Goal: Transaction & Acquisition: Book appointment/travel/reservation

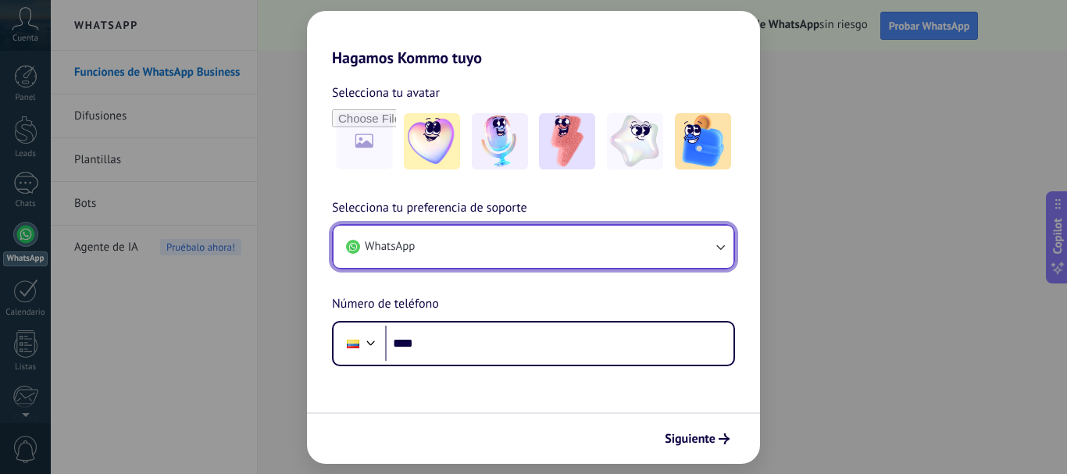
click at [727, 250] on icon "button" at bounding box center [721, 247] width 16 height 16
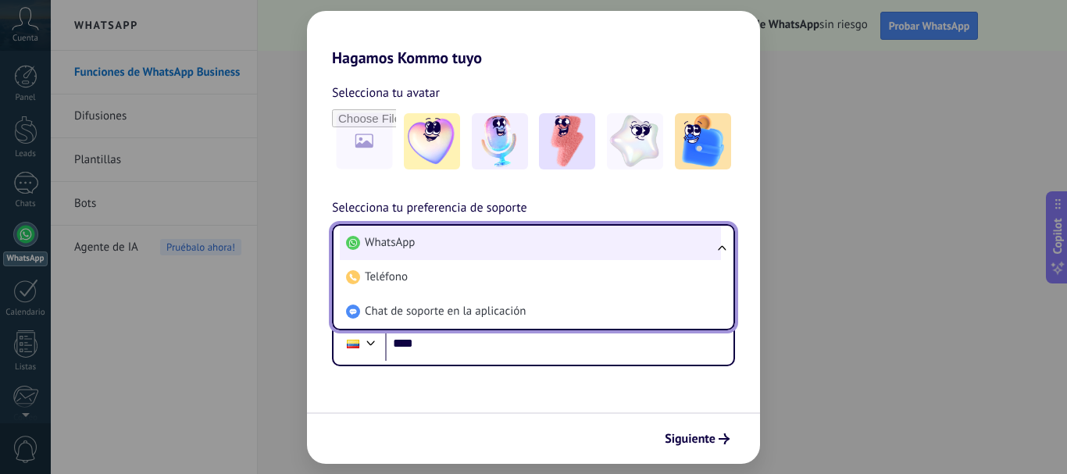
click at [401, 242] on span "WhatsApp" at bounding box center [390, 243] width 50 height 16
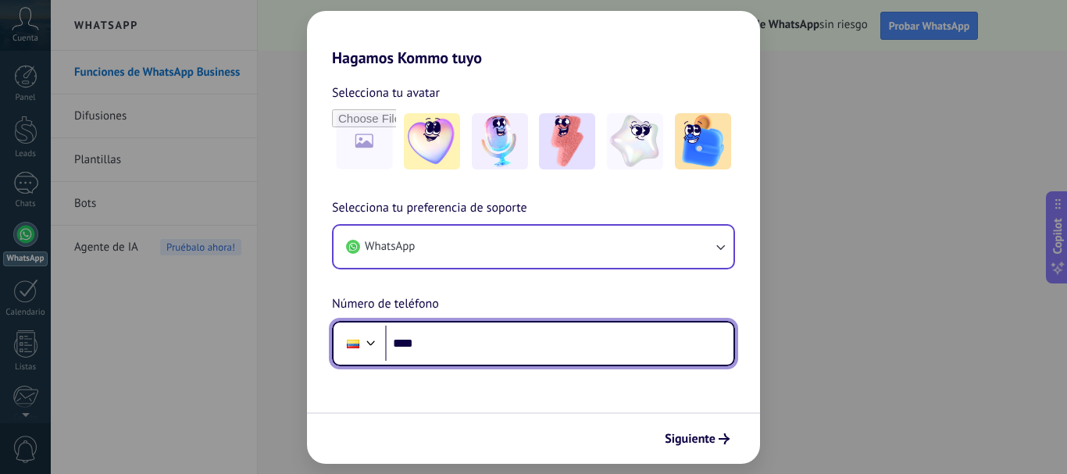
click at [530, 338] on input "****" at bounding box center [559, 344] width 348 height 36
type input "**********"
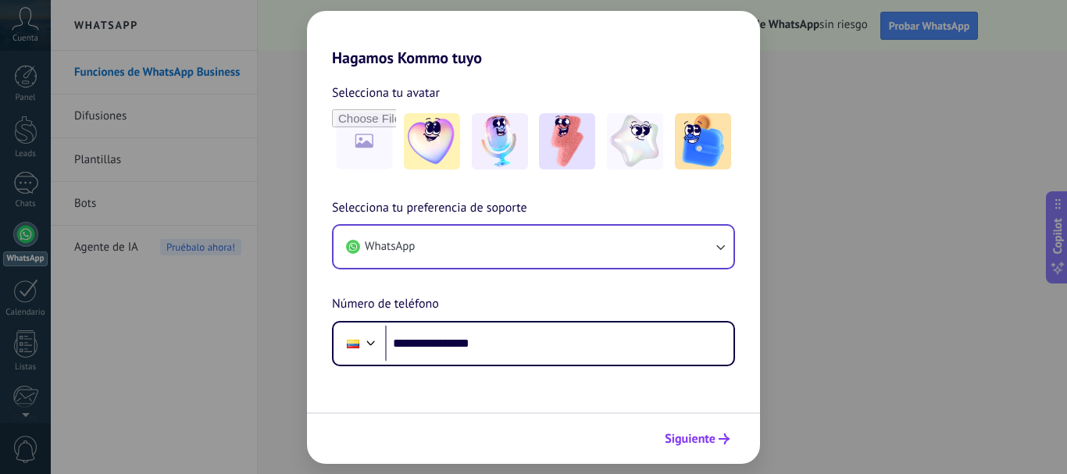
click at [707, 443] on span "Siguiente" at bounding box center [690, 439] width 51 height 11
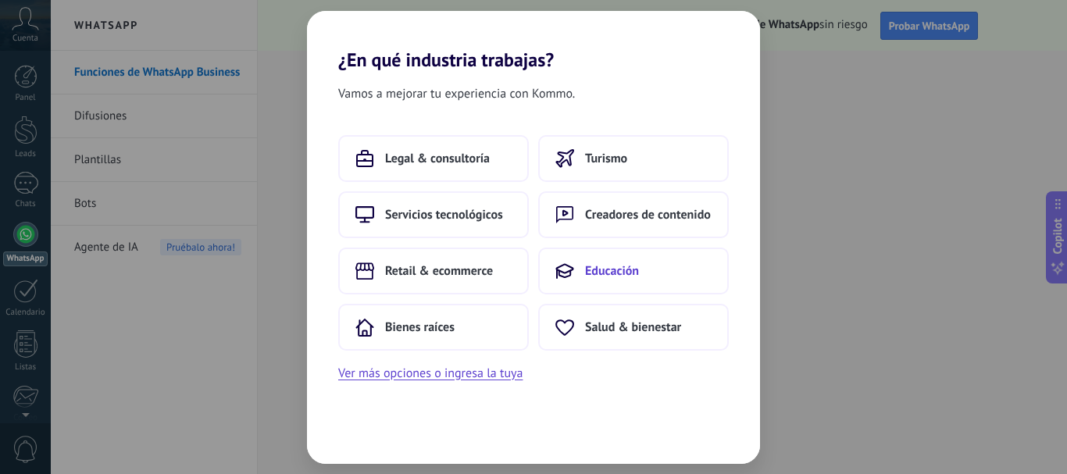
click at [670, 270] on button "Educación" at bounding box center [633, 271] width 191 height 47
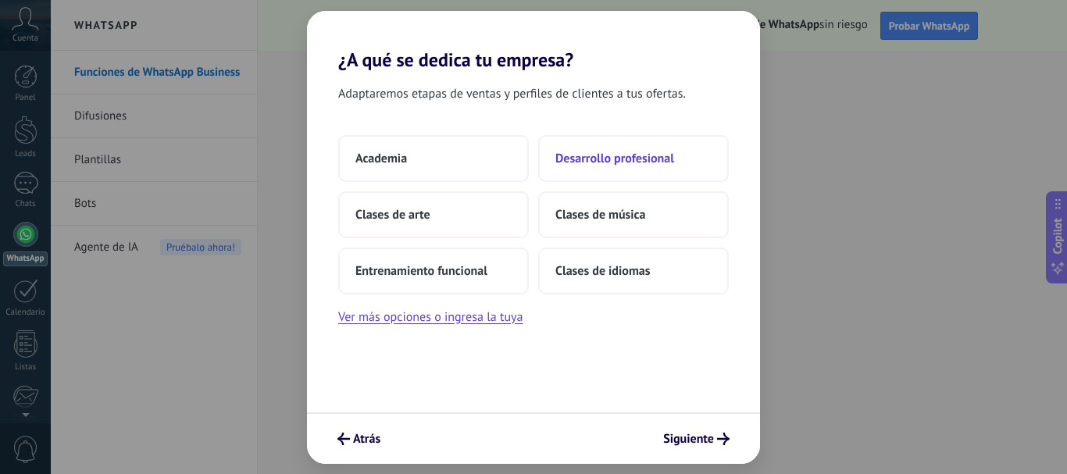
click at [589, 151] on span "Desarrollo profesional" at bounding box center [614, 159] width 119 height 16
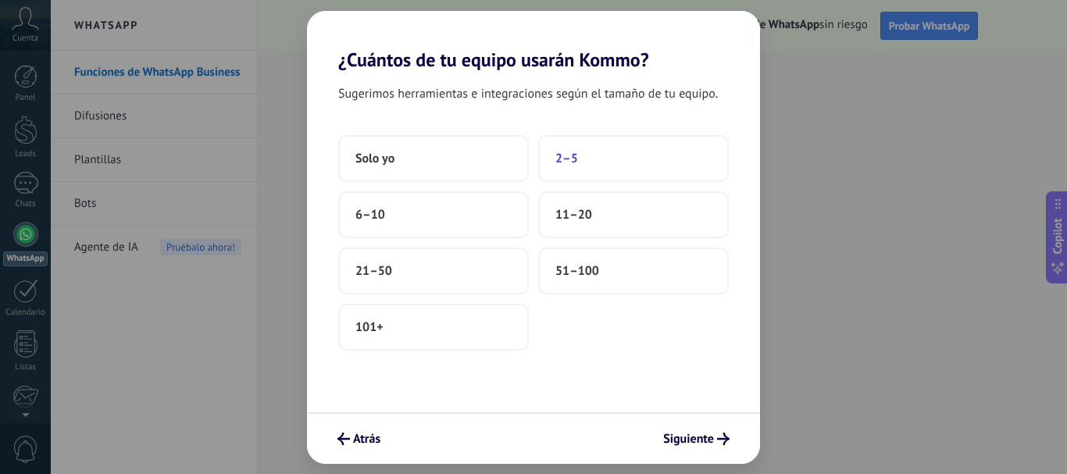
click at [566, 163] on span "2–5" at bounding box center [566, 159] width 23 height 16
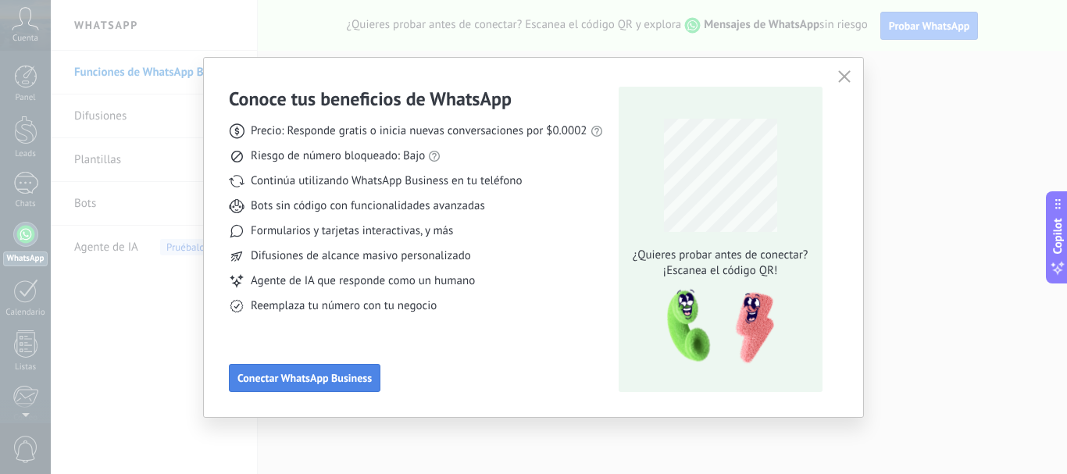
click at [317, 377] on span "Conectar WhatsApp Business" at bounding box center [305, 378] width 134 height 11
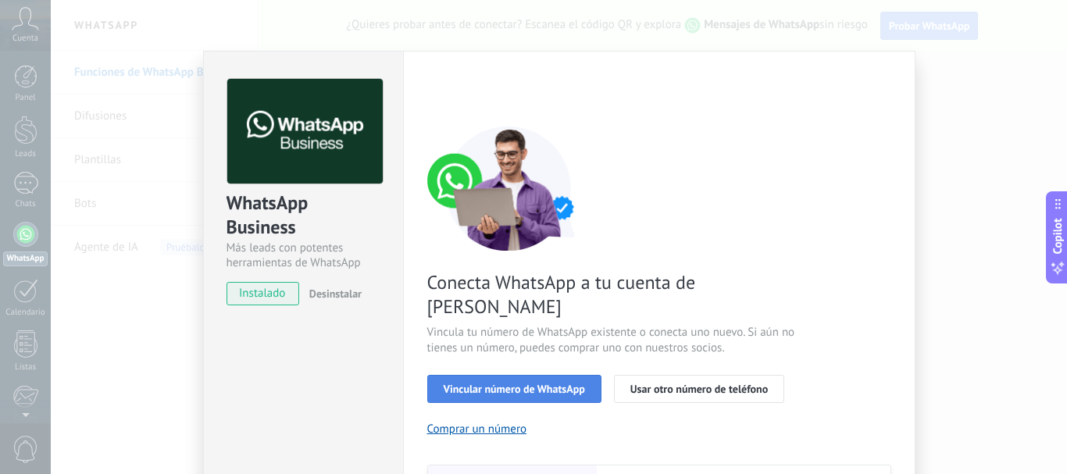
click at [505, 384] on span "Vincular número de WhatsApp" at bounding box center [514, 389] width 141 height 11
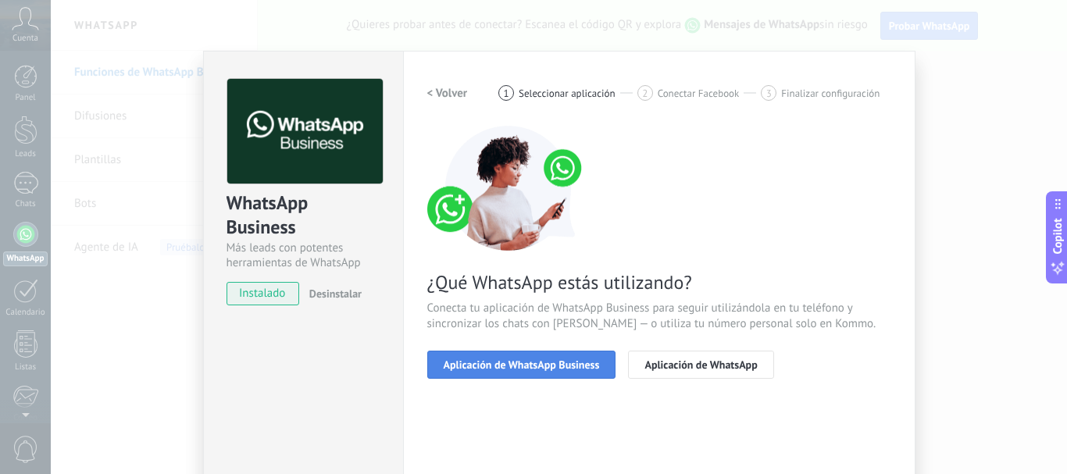
click at [558, 366] on span "Aplicación de WhatsApp Business" at bounding box center [522, 364] width 156 height 11
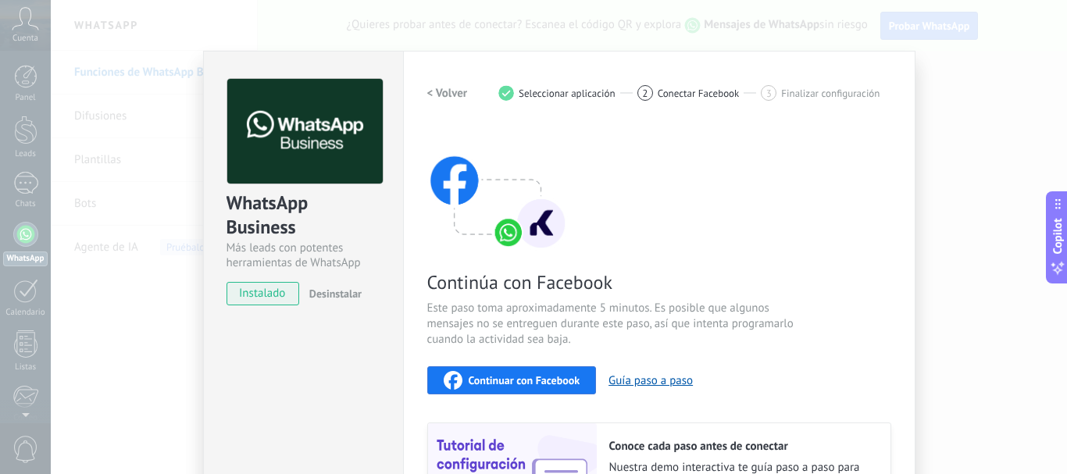
click at [539, 376] on span "Continuar con Facebook" at bounding box center [525, 380] width 112 height 11
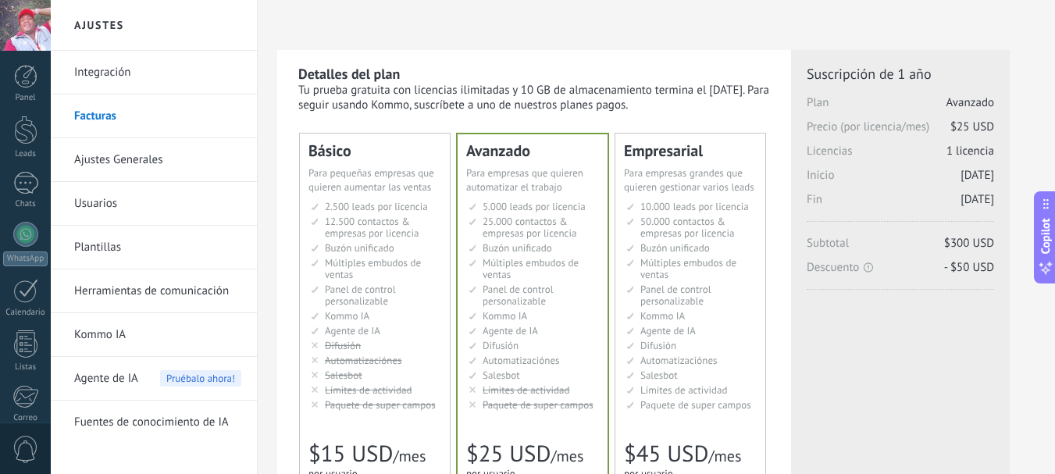
click at [395, 209] on span "2.500 leads por licencia" at bounding box center [376, 206] width 103 height 13
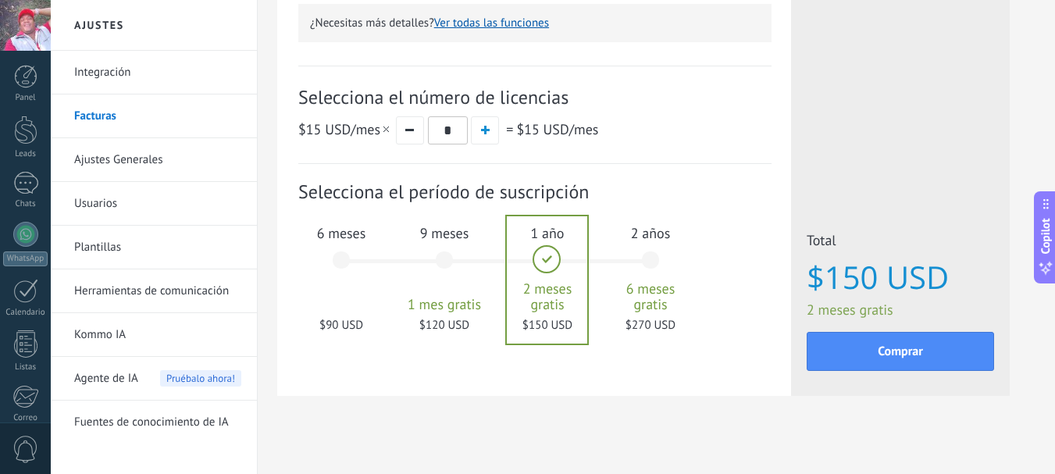
scroll to position [518, 0]
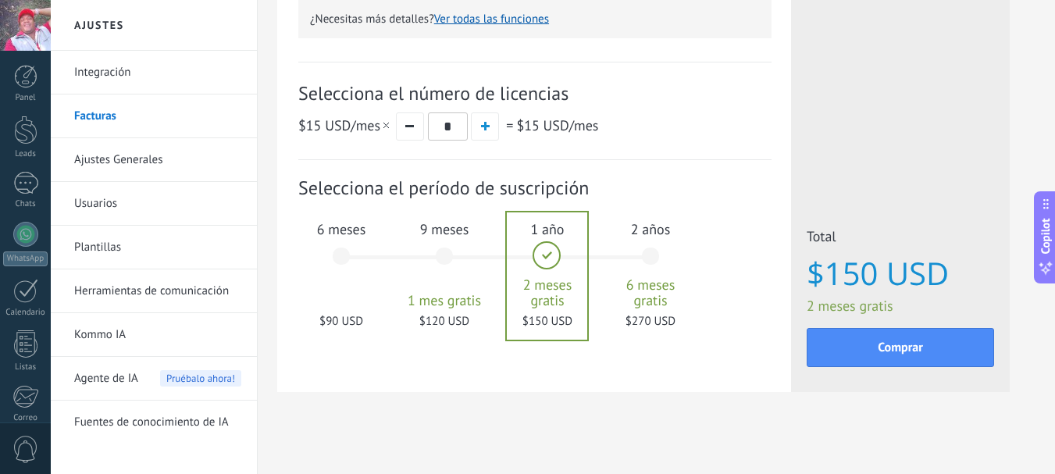
click at [346, 248] on div "6 meses $90 USD" at bounding box center [341, 264] width 84 height 110
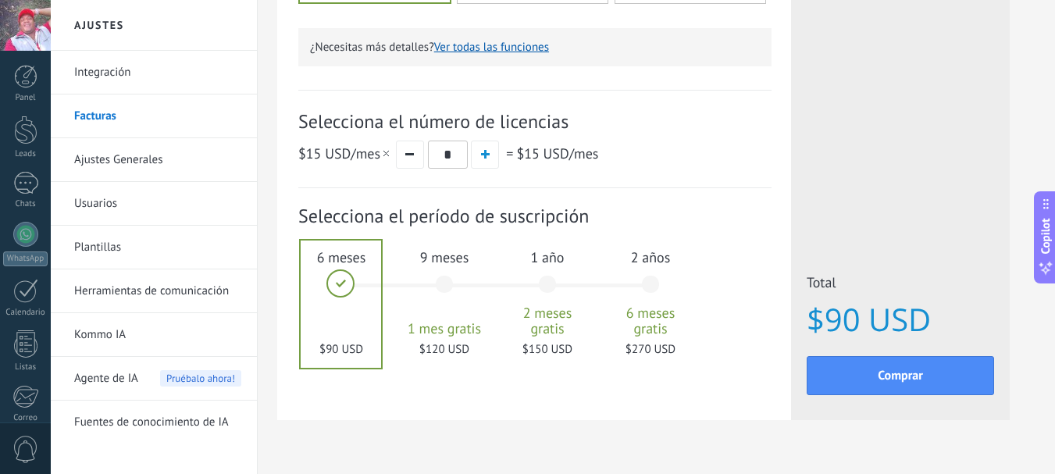
scroll to position [527, 0]
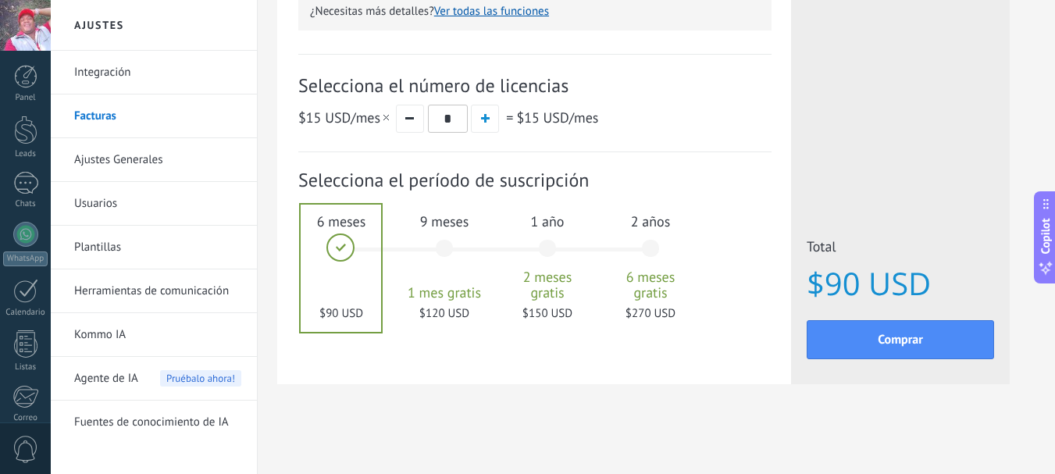
click at [182, 380] on span "Pruébalo ahora!" at bounding box center [200, 378] width 81 height 16
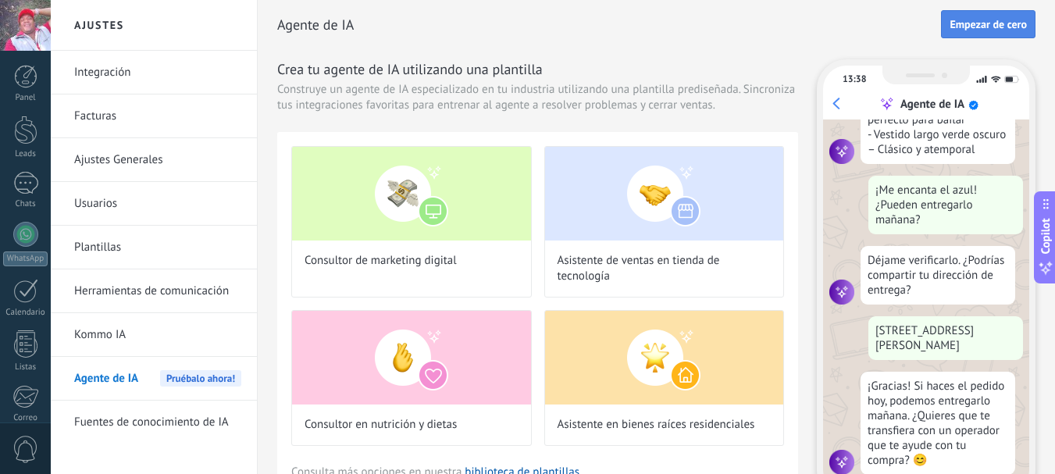
scroll to position [399, 0]
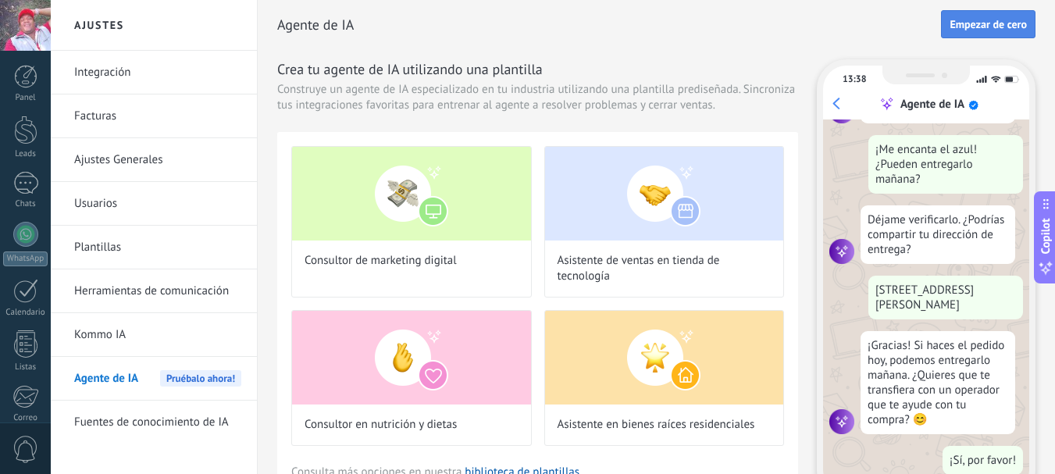
click at [983, 20] on span "Empezar de cero" at bounding box center [988, 24] width 77 height 11
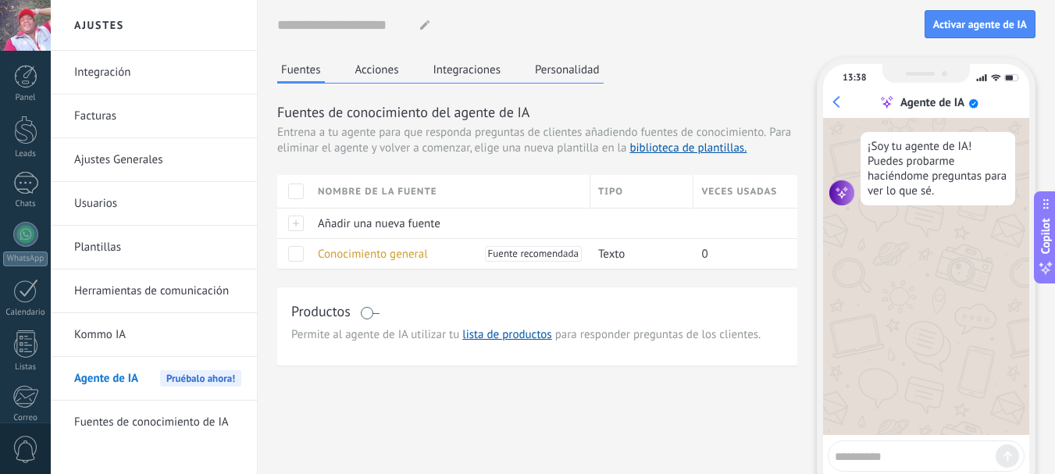
click at [411, 188] on div "Nombre de la fuente" at bounding box center [450, 191] width 280 height 33
click at [391, 248] on div "Ascendiente" at bounding box center [450, 247] width 280 height 22
click at [575, 191] on span at bounding box center [578, 192] width 6 height 6
click at [629, 188] on div "Tipo" at bounding box center [642, 191] width 103 height 33
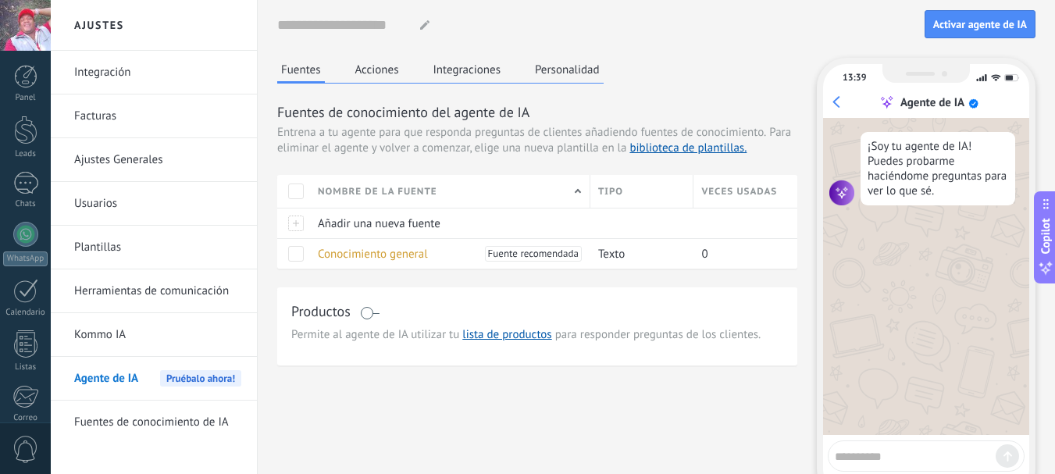
click at [739, 191] on div "Veces usadas" at bounding box center [746, 191] width 104 height 33
click at [748, 242] on div "Ascendiente" at bounding box center [752, 247] width 116 height 22
click at [540, 220] on div "Añadir una nueva fuente" at bounding box center [446, 224] width 273 height 30
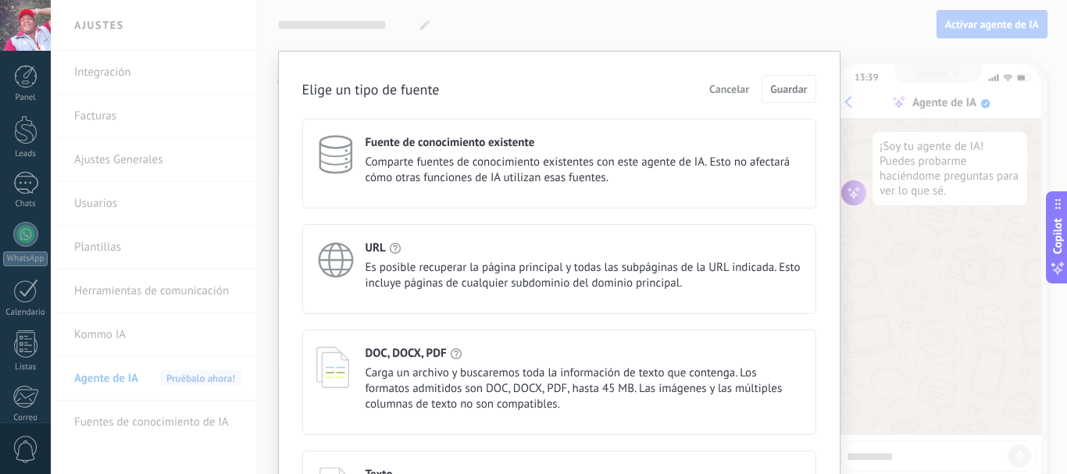
click at [525, 148] on h4 "Fuente de conocimiento existente" at bounding box center [451, 142] width 170 height 15
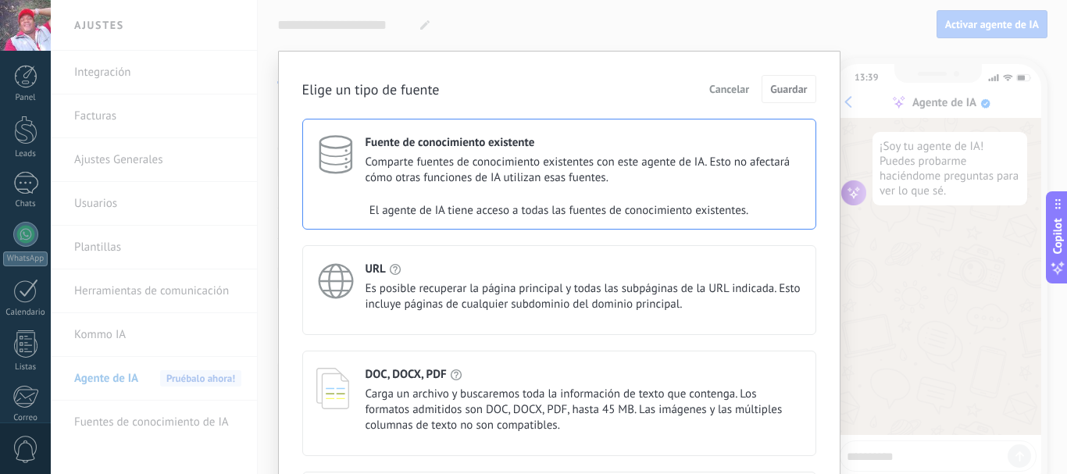
click at [643, 187] on div "Fuente de conocimiento existente Comparte fuentes de conocimiento existentes co…" at bounding box center [559, 174] width 514 height 111
click at [899, 295] on div "Elige un tipo de fuente Cancelar Guardar Fuente de conocimiento existente Compa…" at bounding box center [559, 237] width 1016 height 474
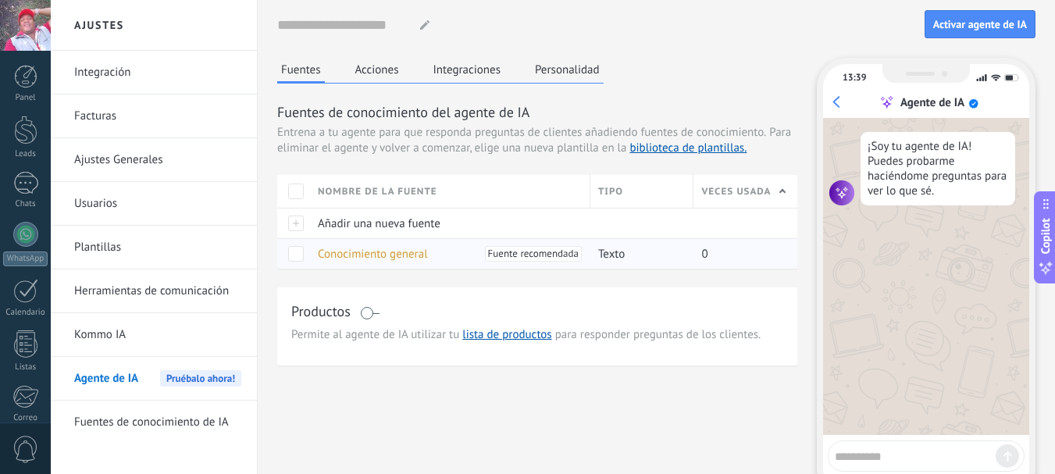
click at [297, 255] on span at bounding box center [296, 254] width 16 height 16
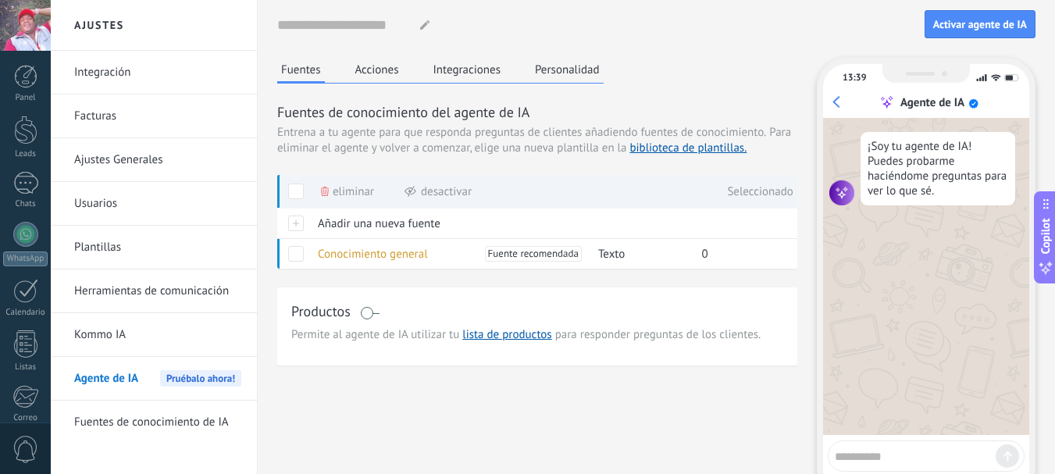
click at [378, 338] on span "Permite al agente de IA utilizar tu lista de productos para responder preguntas…" at bounding box center [537, 335] width 492 height 16
click at [388, 70] on button "Acciones" at bounding box center [378, 69] width 52 height 23
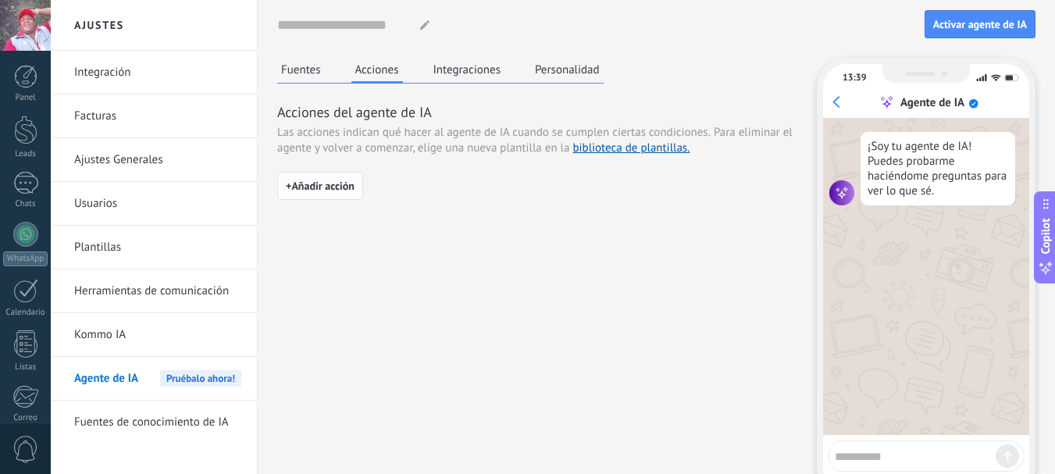
click at [345, 183] on span "+ Añadir acción" at bounding box center [320, 185] width 69 height 11
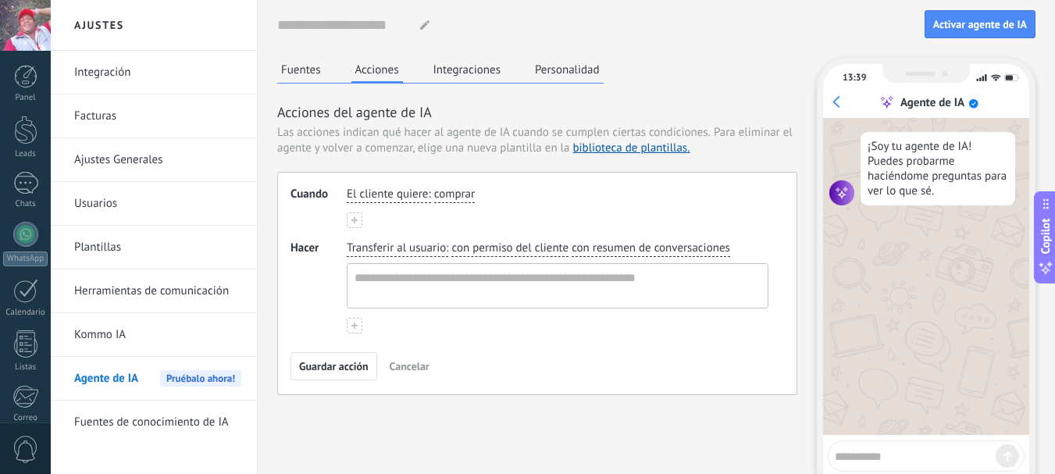
click at [466, 67] on button "Integraciones" at bounding box center [468, 69] width 76 height 23
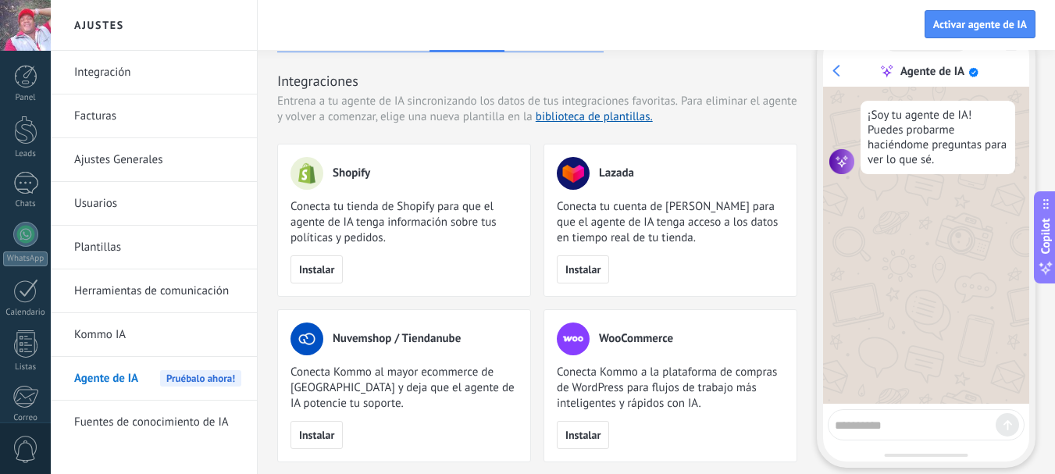
scroll to position [0, 0]
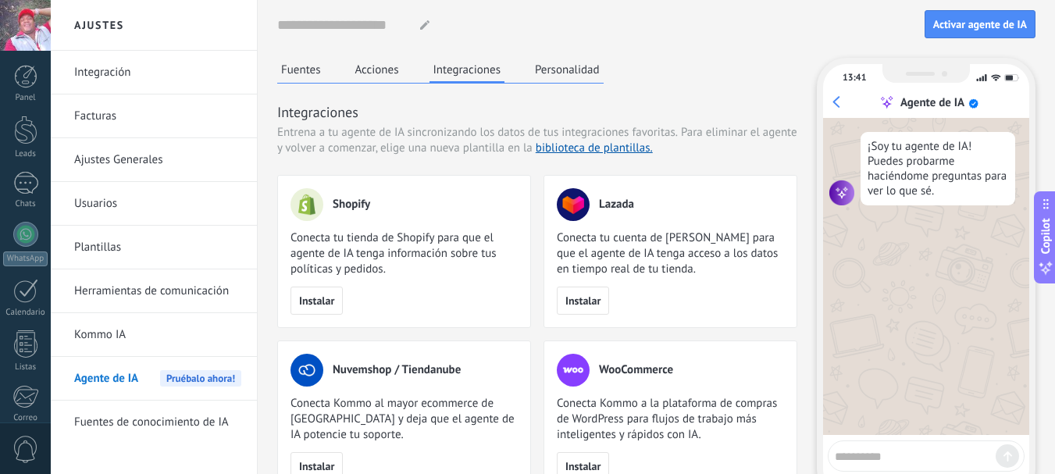
click at [555, 61] on button "Personalidad" at bounding box center [567, 69] width 73 height 23
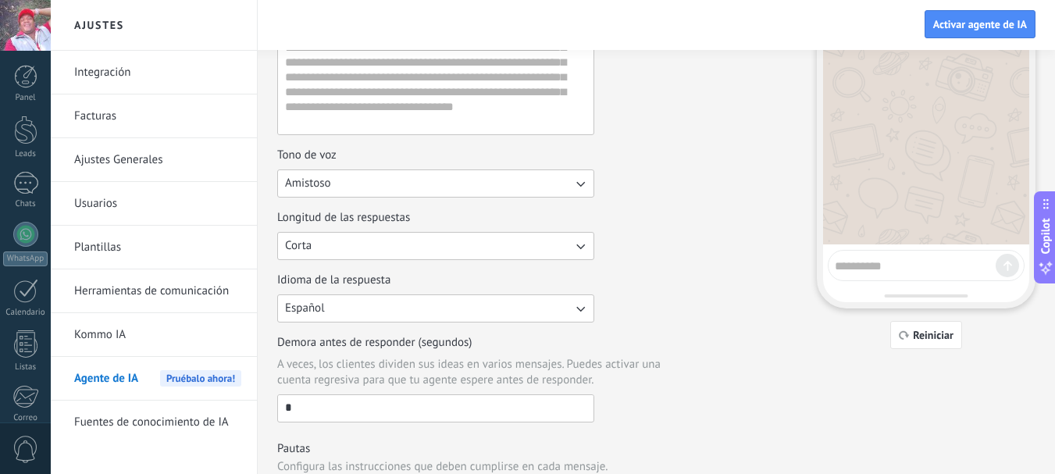
scroll to position [195, 0]
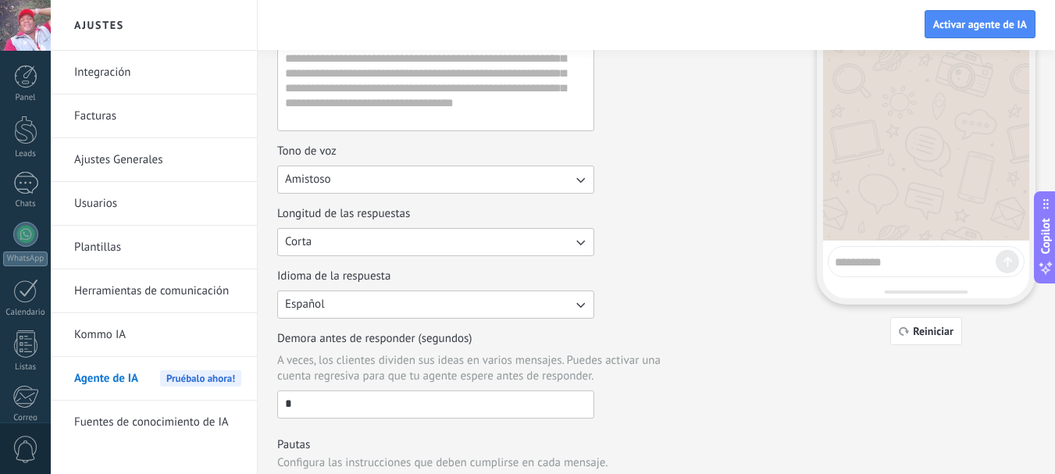
click at [579, 182] on icon "button" at bounding box center [581, 180] width 16 height 16
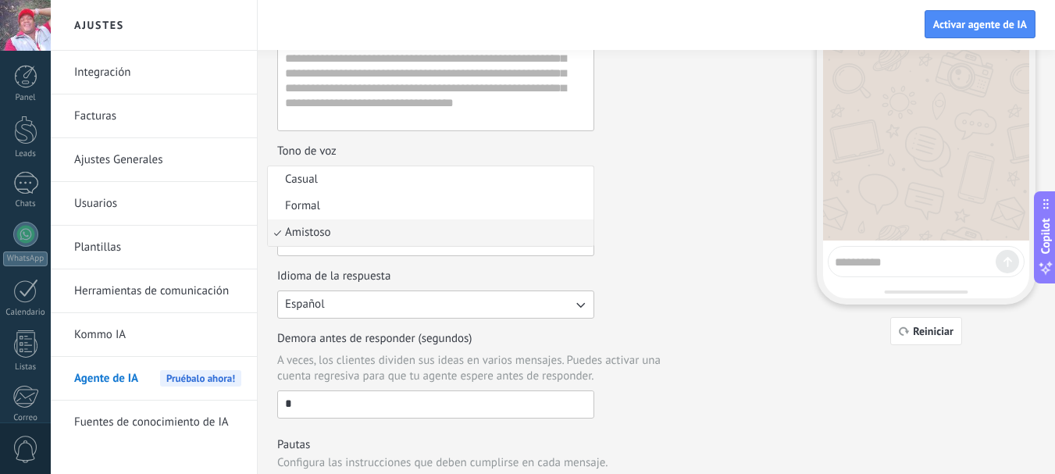
click at [671, 178] on div "Tono de voz Amistoso Casual Formal Amistoso" at bounding box center [537, 169] width 520 height 50
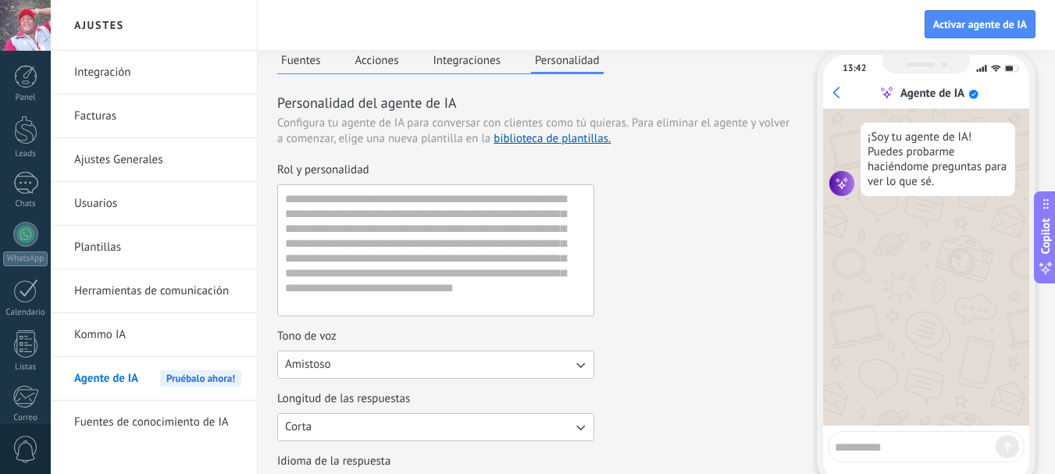
scroll to position [0, 0]
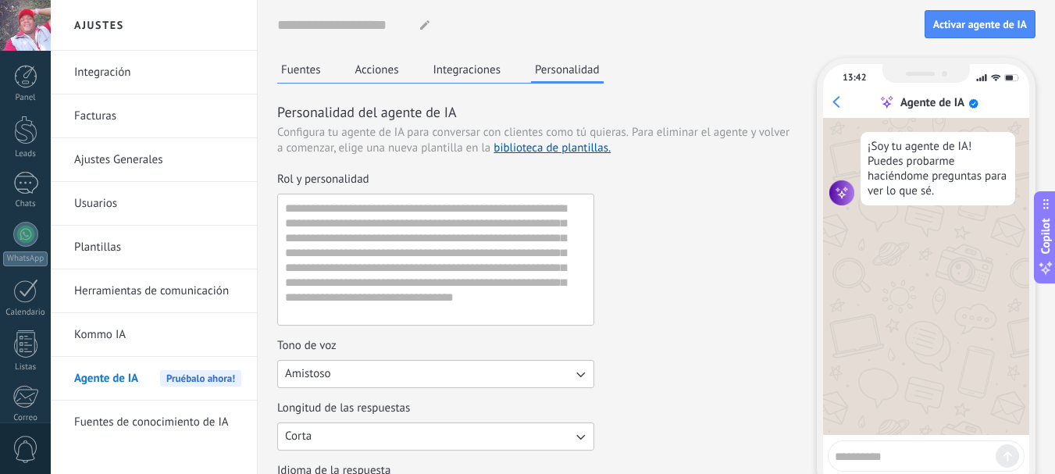
click at [182, 72] on link "Integración" at bounding box center [157, 73] width 167 height 44
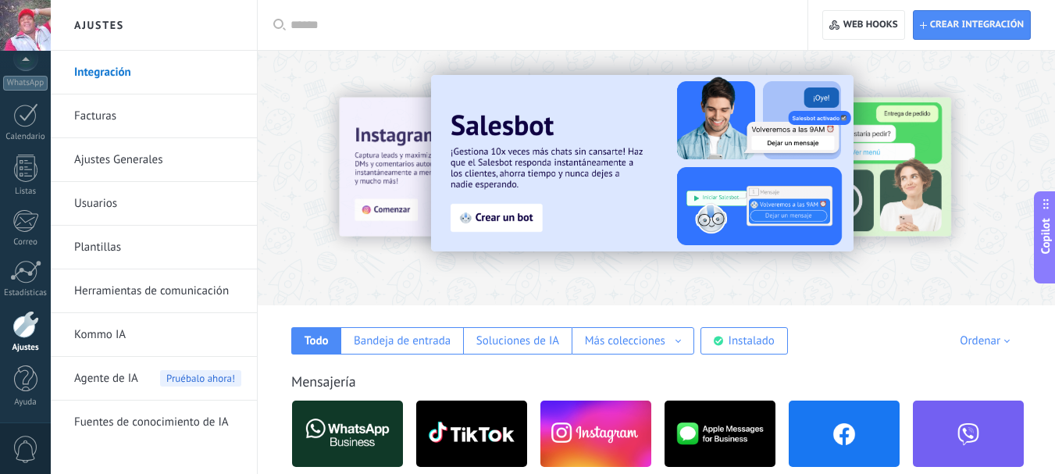
click at [120, 127] on link "Facturas" at bounding box center [157, 117] width 167 height 44
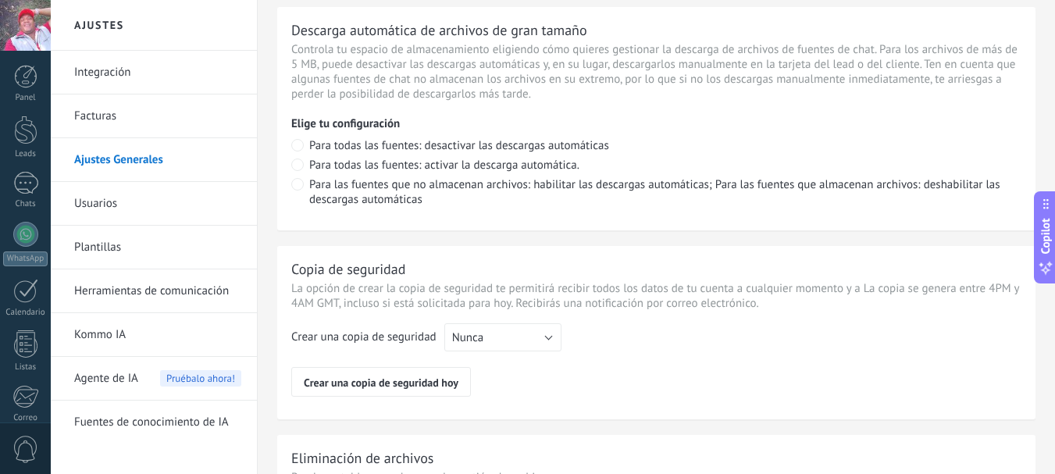
scroll to position [1127, 0]
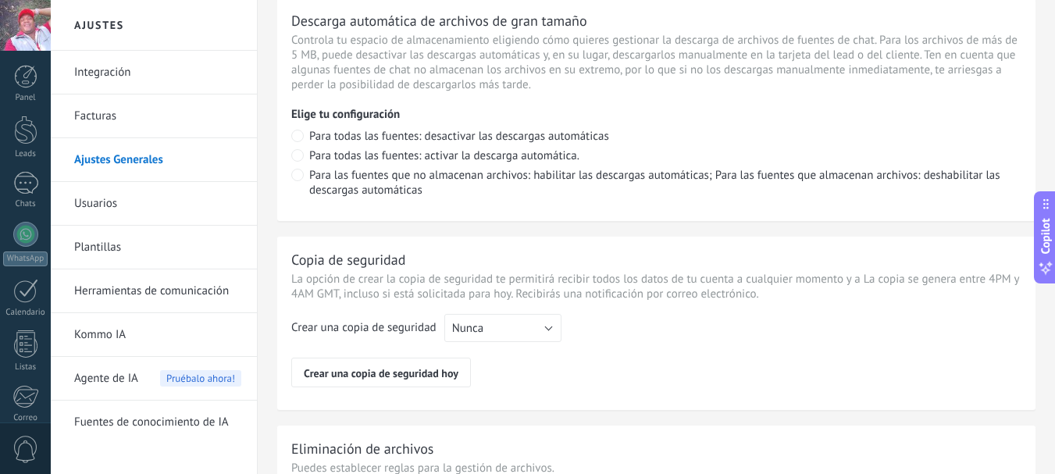
drag, startPoint x: 1059, startPoint y: 84, endPoint x: 1066, endPoint y: 371, distance: 286.8
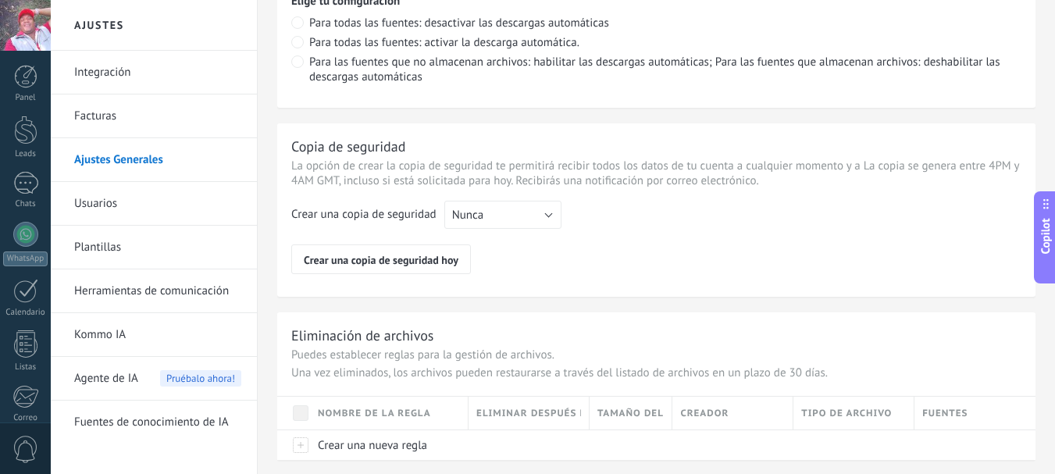
scroll to position [1277, 0]
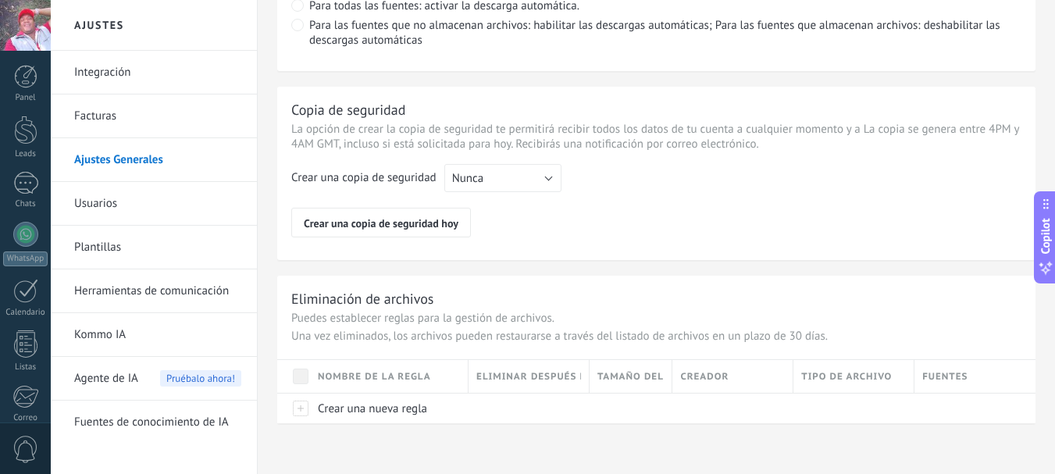
click at [109, 202] on link "Usuarios" at bounding box center [157, 204] width 167 height 44
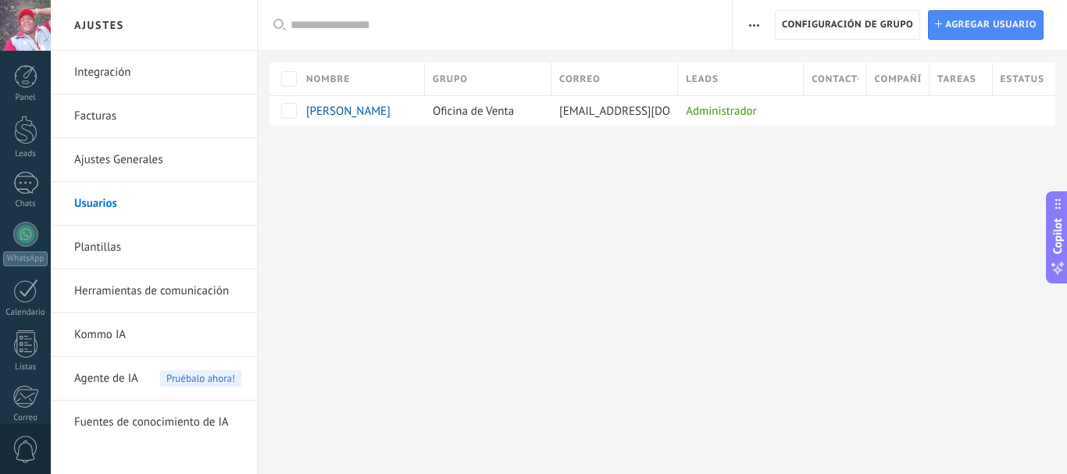
click at [513, 231] on div "Ajustes Integración Facturas Ajustes Generales Usuarios Plantillas Herramientas…" at bounding box center [559, 237] width 1016 height 474
click at [513, 232] on div "Ajustes Integración Facturas Ajustes Generales Usuarios Plantillas Herramientas…" at bounding box center [559, 237] width 1016 height 474
click at [138, 253] on link "Plantillas" at bounding box center [157, 248] width 167 height 44
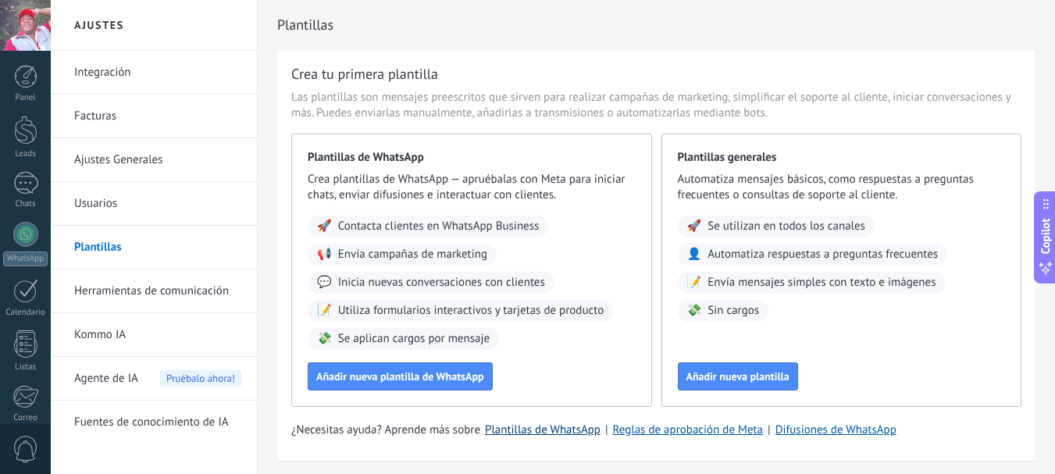
click at [529, 429] on link "Plantillas de WhatsApp" at bounding box center [543, 430] width 116 height 15
click at [163, 293] on link "Herramientas de comunicación" at bounding box center [157, 292] width 167 height 44
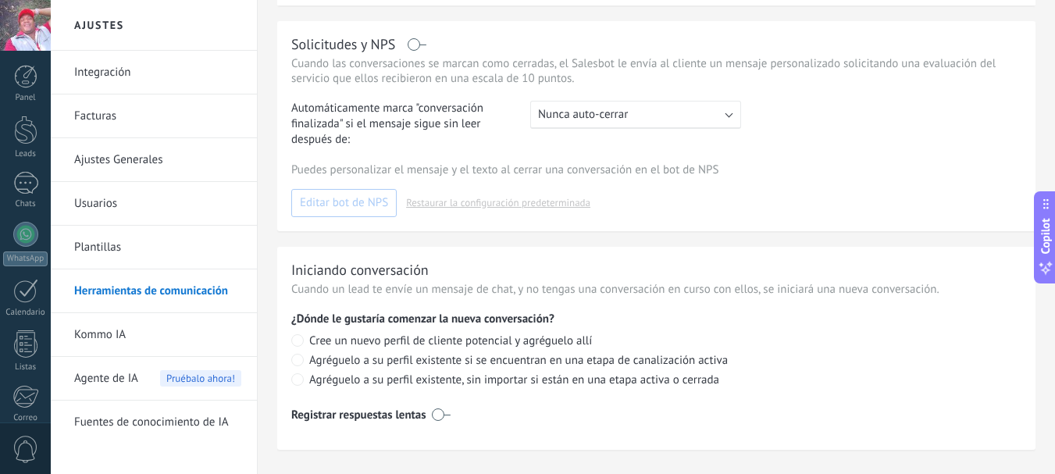
scroll to position [713, 0]
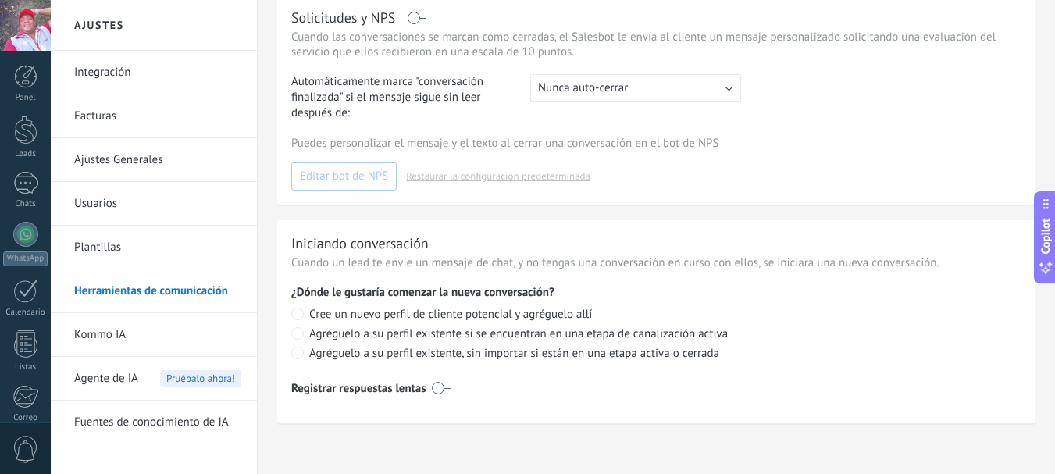
click at [102, 334] on link "Kommo IA" at bounding box center [157, 335] width 167 height 44
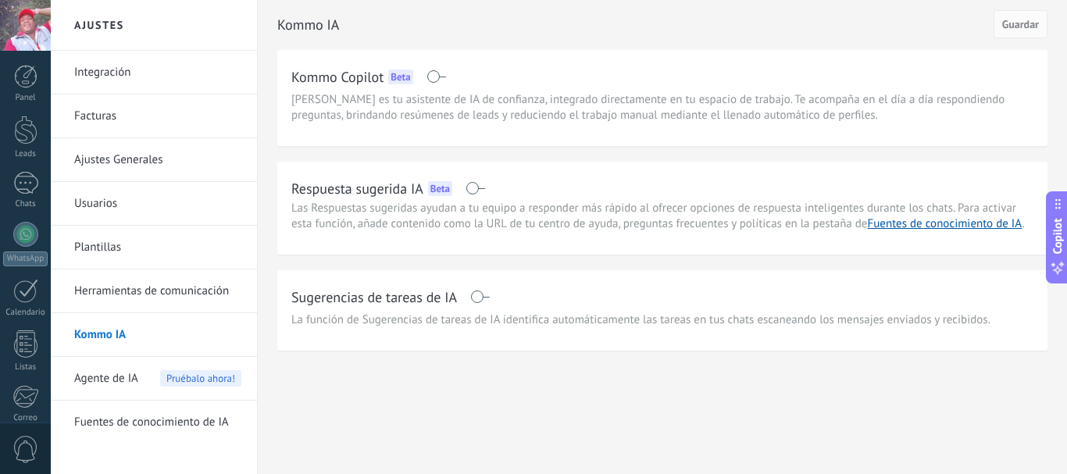
click at [120, 375] on span "Agente de IA" at bounding box center [106, 379] width 64 height 44
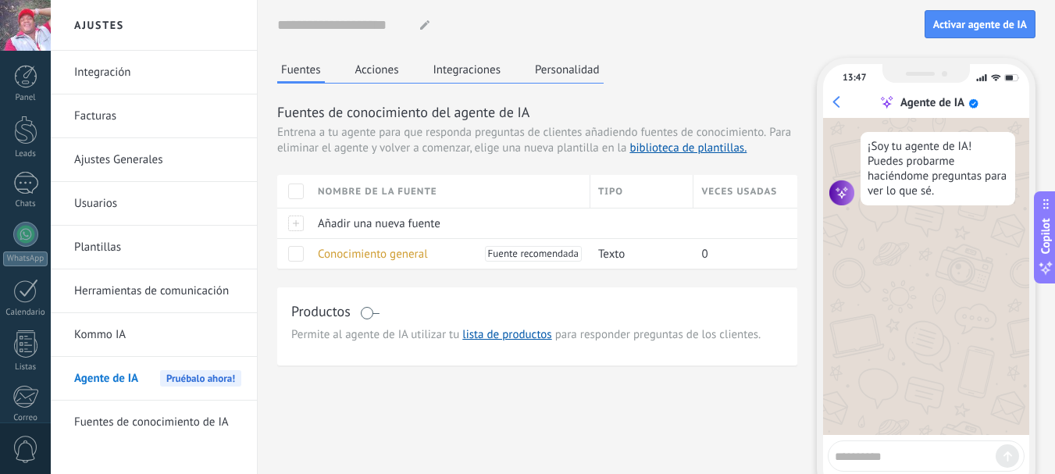
click at [157, 424] on link "Fuentes de conocimiento de IA" at bounding box center [157, 423] width 167 height 44
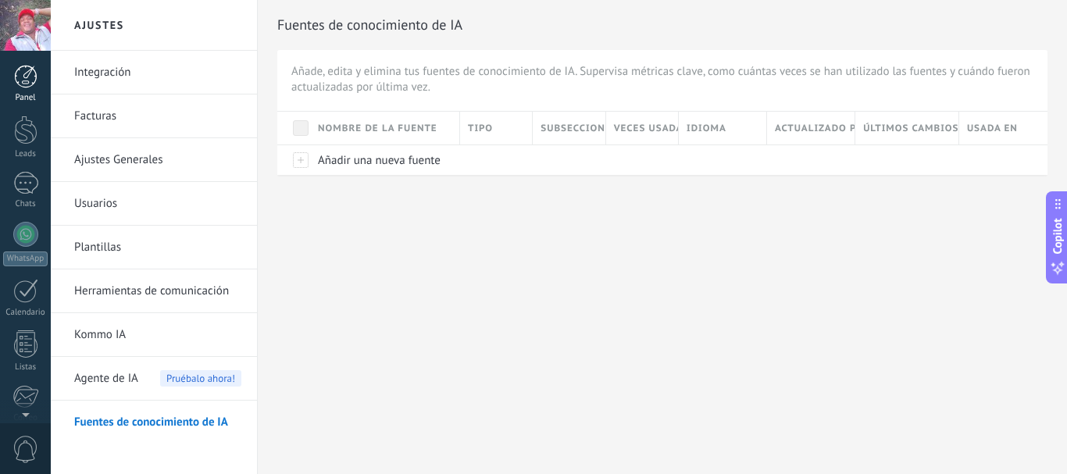
scroll to position [176, 0]
click at [38, 85] on div "WhatsApp" at bounding box center [25, 83] width 45 height 15
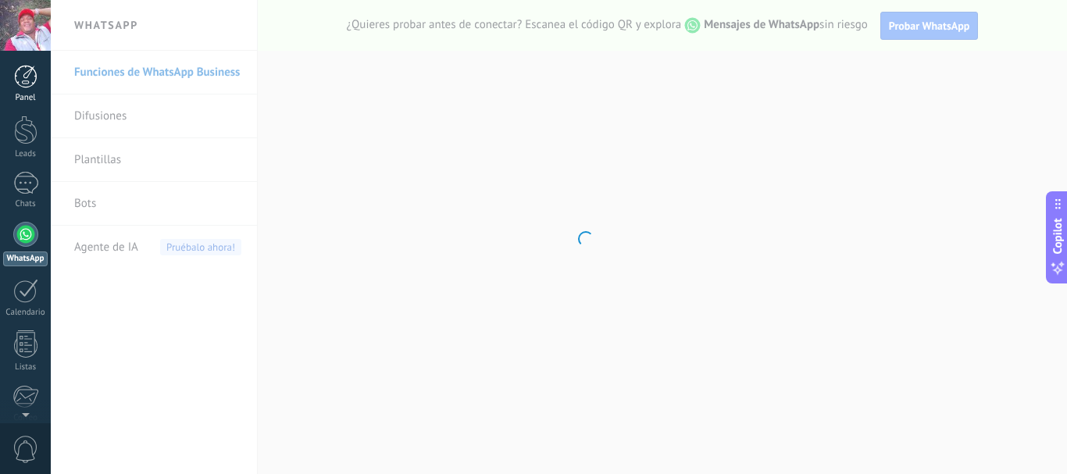
click at [36, 73] on div at bounding box center [25, 76] width 23 height 23
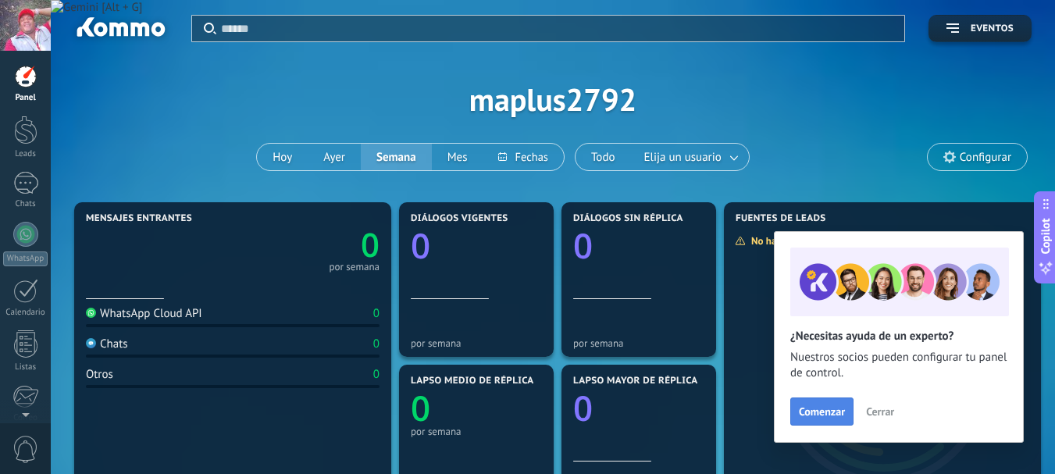
click at [823, 413] on span "Comenzar" at bounding box center [822, 411] width 46 height 11
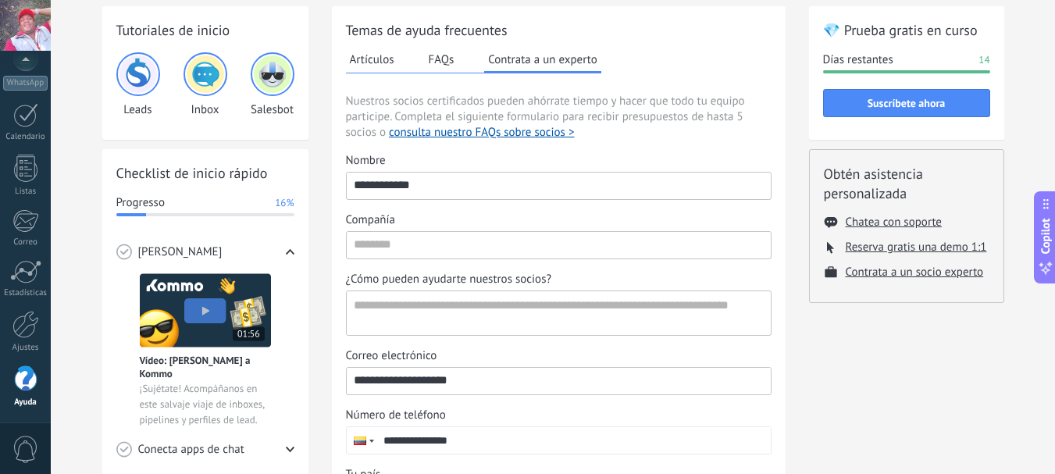
scroll to position [65, 0]
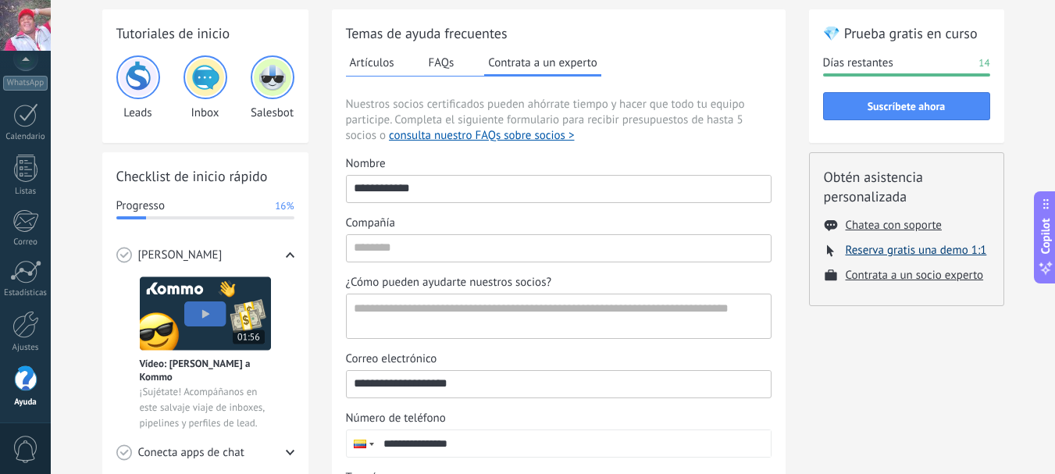
click at [948, 255] on button "Reserva gratis una demo 1:1" at bounding box center [916, 250] width 141 height 15
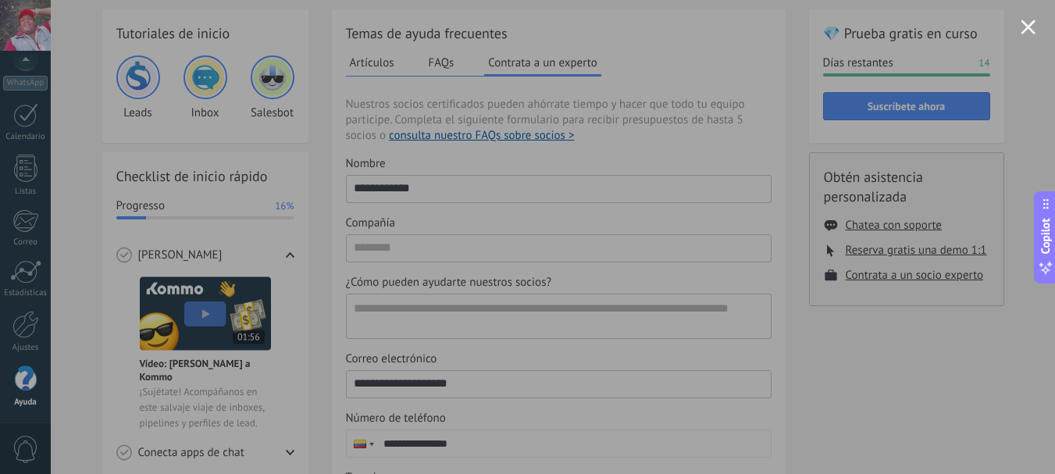
click at [1031, 20] on button "Close modal" at bounding box center [1028, 27] width 15 height 15
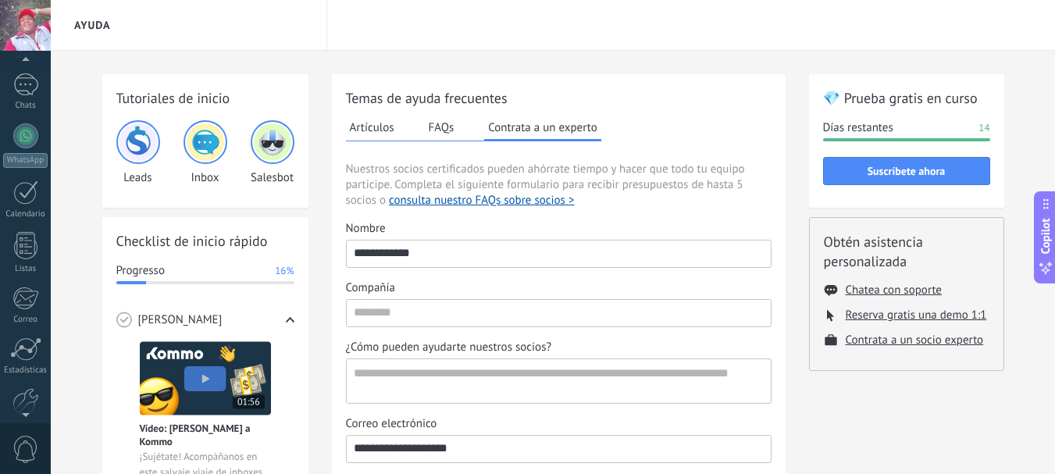
scroll to position [176, 0]
